Goal: Information Seeking & Learning: Learn about a topic

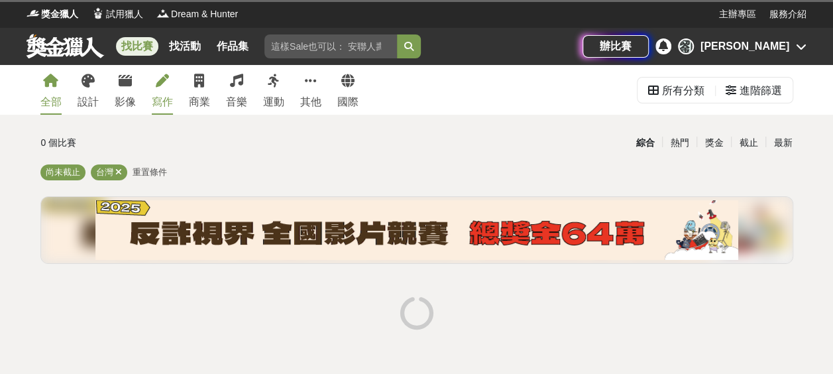
click at [159, 103] on div "寫作" at bounding box center [162, 102] width 21 height 16
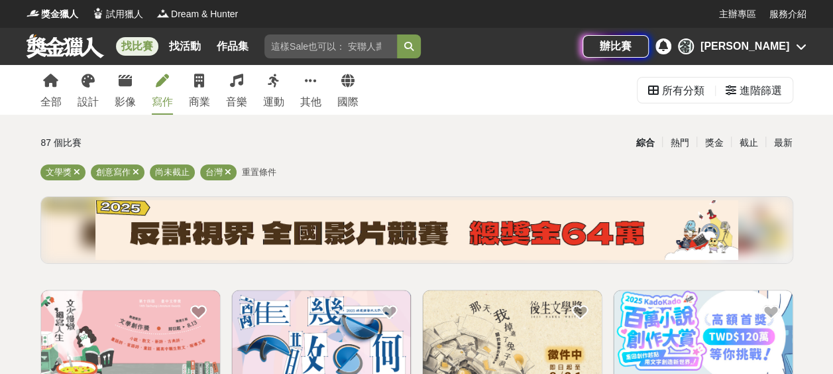
click at [159, 102] on div "寫作" at bounding box center [162, 102] width 21 height 16
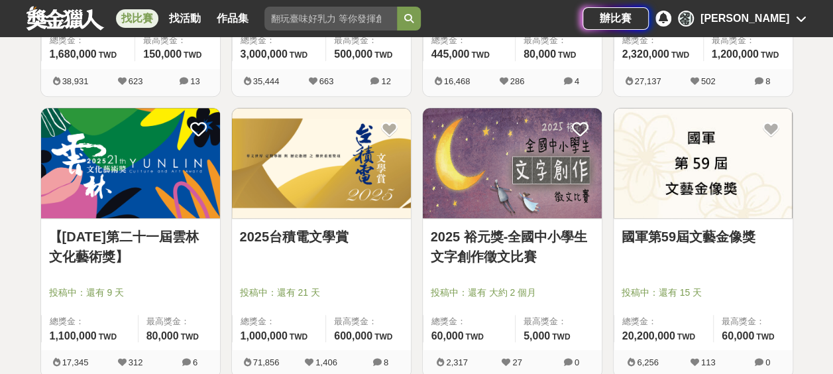
scroll to position [530, 0]
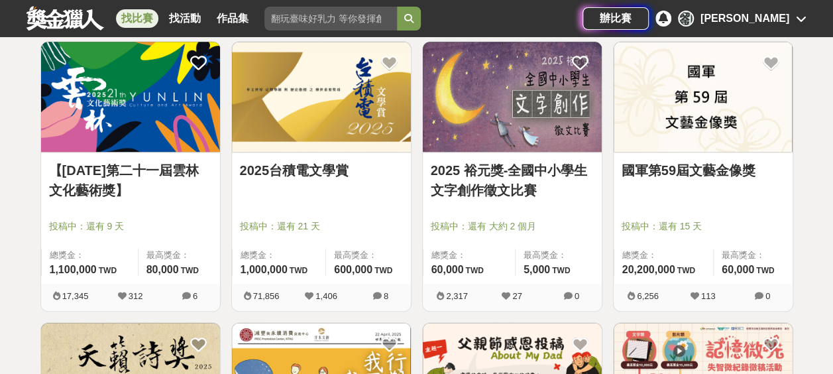
click at [693, 174] on link "國軍第59屆文藝金像獎" at bounding box center [702, 170] width 163 height 20
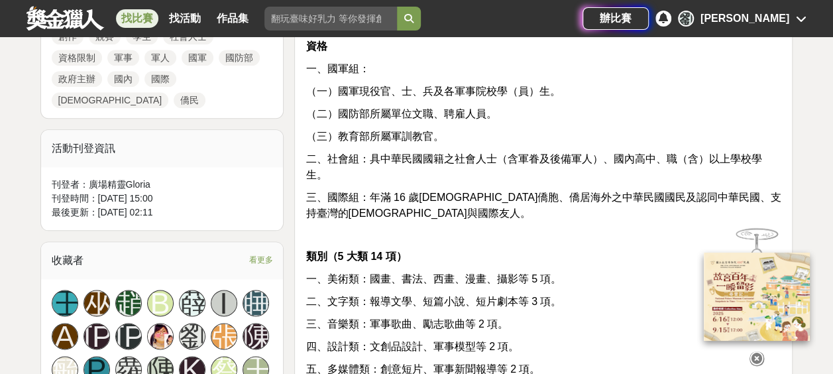
scroll to position [729, 0]
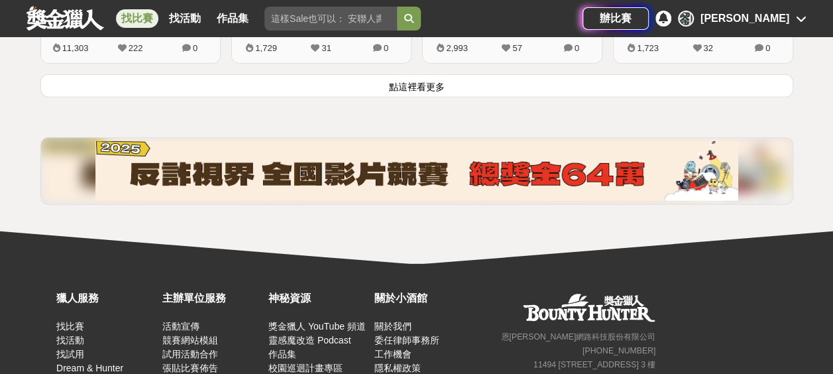
scroll to position [1921, 0]
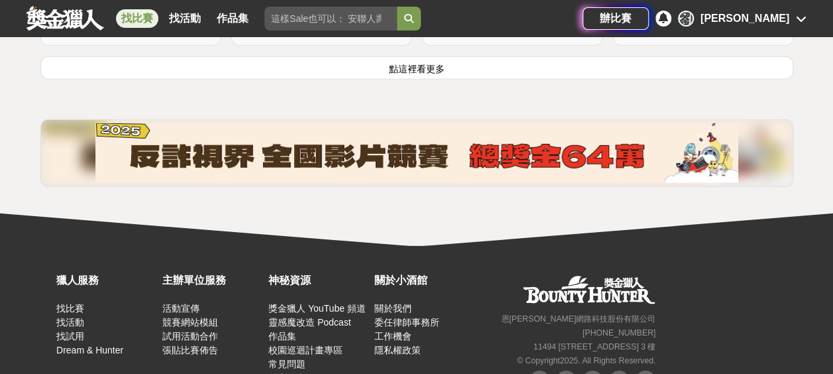
click at [405, 68] on button "點這裡看更多" at bounding box center [416, 67] width 753 height 23
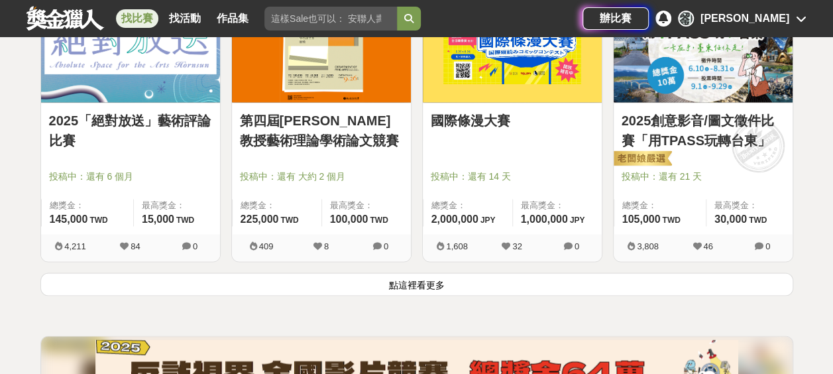
scroll to position [3511, 0]
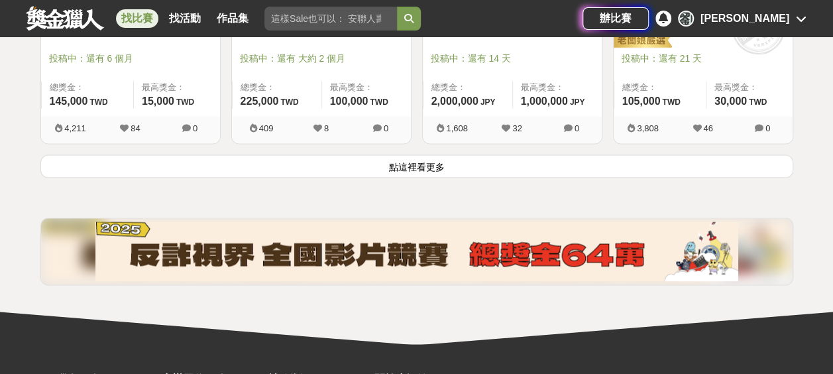
click at [439, 162] on button "點這裡看更多" at bounding box center [416, 165] width 753 height 23
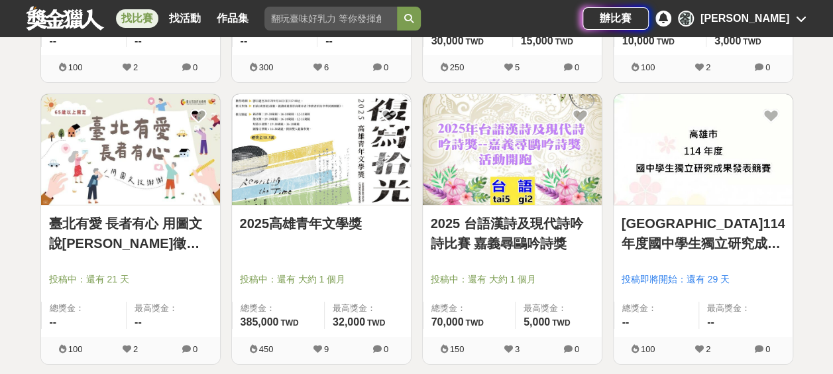
scroll to position [4703, 0]
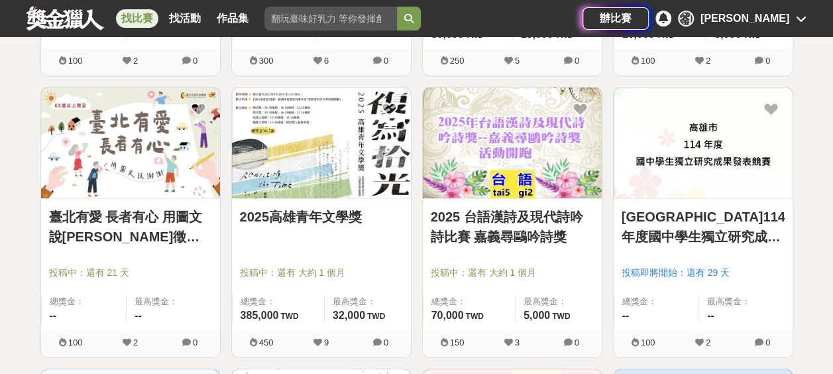
click at [522, 219] on link "2025 台語漢詩及現代詩吟詩比賽 嘉義尋鷗吟詩獎" at bounding box center [512, 227] width 163 height 40
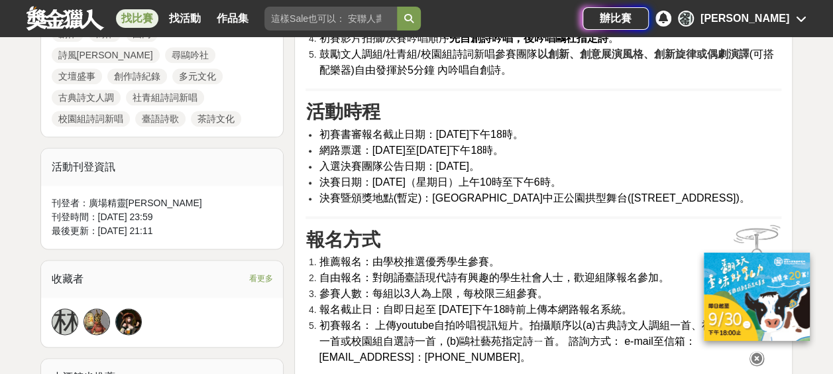
scroll to position [795, 0]
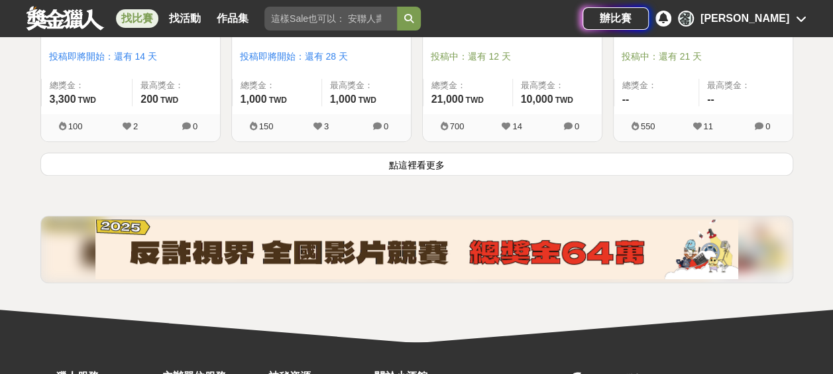
scroll to position [5233, 0]
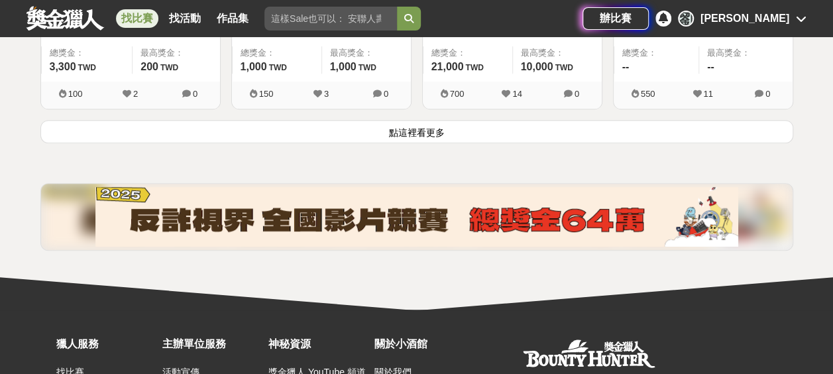
click at [407, 121] on button "點這裡看更多" at bounding box center [416, 131] width 753 height 23
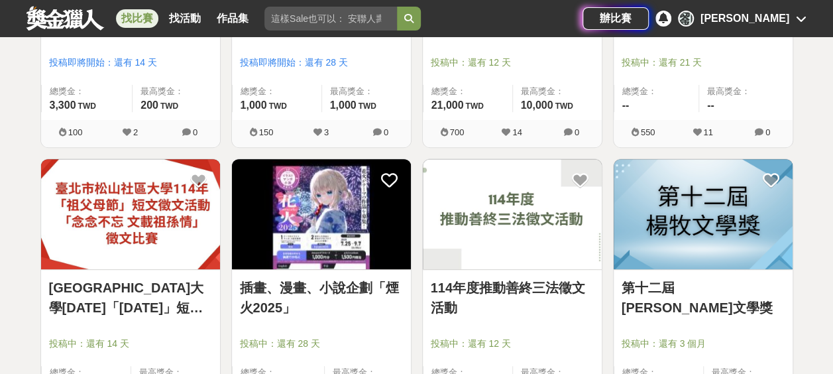
scroll to position [5101, 0]
